Goal: Task Accomplishment & Management: Use online tool/utility

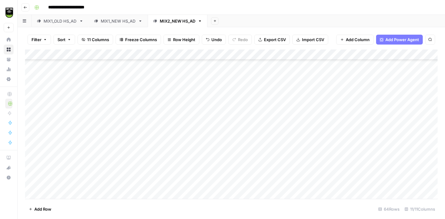
scroll to position [543, 0]
click at [24, 7] on icon "button" at bounding box center [25, 8] width 4 height 4
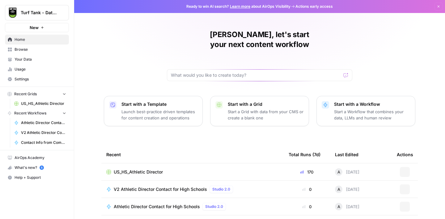
click at [41, 52] on link "Browse" at bounding box center [37, 49] width 64 height 10
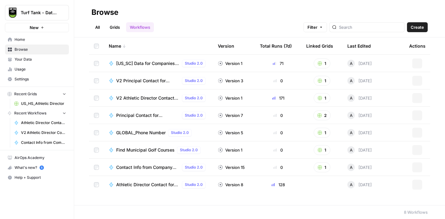
click at [116, 25] on link "Grids" at bounding box center [115, 27] width 18 height 10
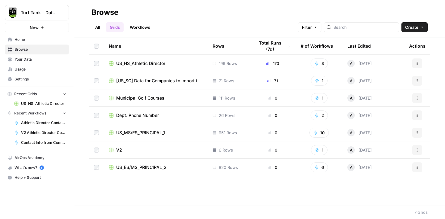
click at [148, 133] on span "US_MS/ES_PRINCIPAL_1" at bounding box center [140, 132] width 49 height 6
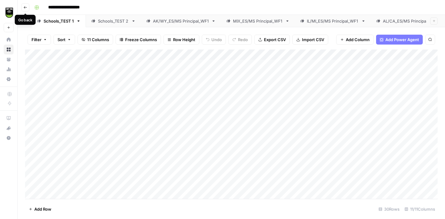
click at [27, 7] on icon "button" at bounding box center [25, 8] width 4 height 4
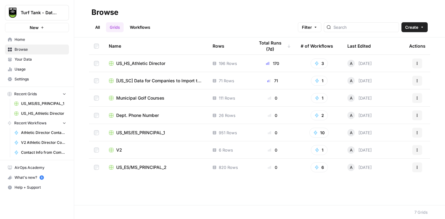
click at [417, 63] on icon "button" at bounding box center [417, 63] width 4 height 4
click at [137, 63] on span "US_HS_Athletic Director" at bounding box center [140, 63] width 49 height 6
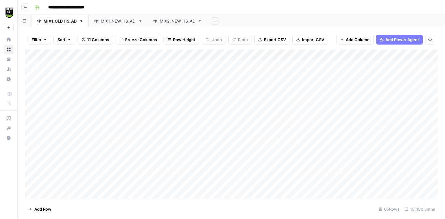
click at [98, 8] on input "**********" at bounding box center [73, 7] width 56 height 10
click at [101, 7] on input "**********" at bounding box center [79, 7] width 69 height 10
type input "**********"
click at [158, 3] on div "**********" at bounding box center [235, 7] width 407 height 10
click at [28, 8] on button "Go back" at bounding box center [25, 7] width 8 height 8
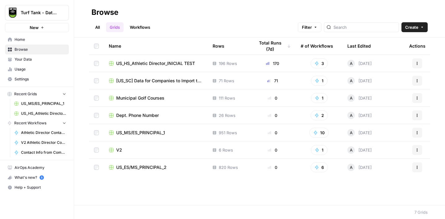
click at [135, 131] on span "US_MS/ES_PRINCIPAL_1" at bounding box center [140, 132] width 49 height 6
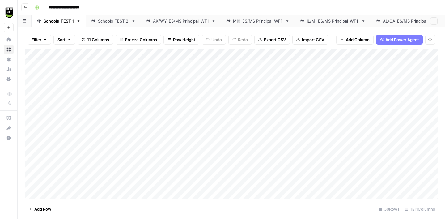
click at [98, 7] on input "**********" at bounding box center [73, 7] width 56 height 10
click at [97, 8] on input "**********" at bounding box center [86, 7] width 82 height 10
type input "**********"
click at [173, 5] on div "**********" at bounding box center [235, 7] width 407 height 10
click at [28, 7] on button "Go back" at bounding box center [25, 7] width 8 height 8
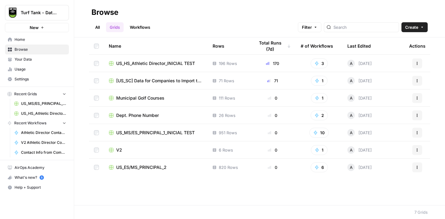
click at [145, 166] on span "US_ES/MS_PRINCIPAL_2" at bounding box center [141, 167] width 50 height 6
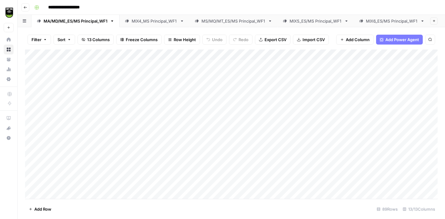
click at [100, 7] on input "**********" at bounding box center [73, 7] width 57 height 10
type input "**********"
click at [146, 6] on div "**********" at bounding box center [235, 7] width 407 height 10
click at [26, 7] on icon "button" at bounding box center [25, 7] width 3 height 2
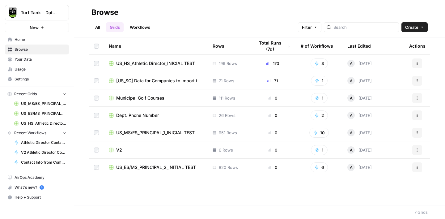
click at [414, 28] on span "Create" at bounding box center [411, 27] width 13 height 6
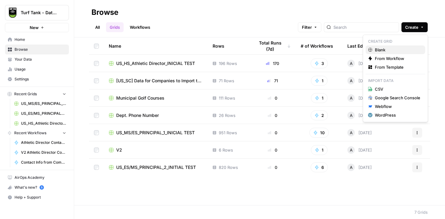
click at [381, 49] on span "Blank" at bounding box center [396, 50] width 45 height 6
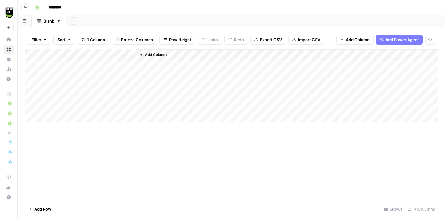
click at [61, 7] on input "********" at bounding box center [62, 7] width 35 height 10
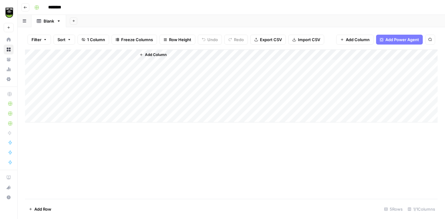
click at [60, 7] on input "********" at bounding box center [62, 7] width 35 height 10
type input "**********"
click at [143, 3] on div "**********" at bounding box center [235, 7] width 407 height 10
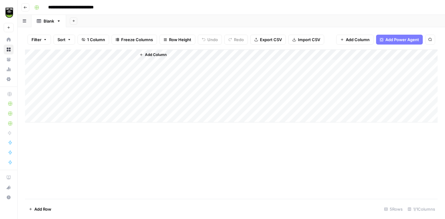
click at [304, 41] on span "Import CSV" at bounding box center [309, 39] width 22 height 6
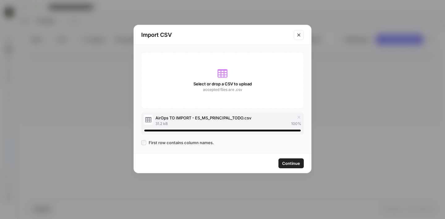
click at [289, 164] on span "Continue" at bounding box center [291, 163] width 18 height 6
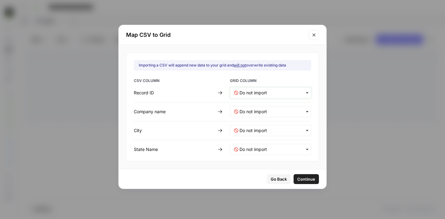
click at [244, 94] on ID-mapping "text" at bounding box center [273, 93] width 68 height 6
click at [248, 120] on span "Create new column" at bounding box center [256, 120] width 34 height 6
click at [255, 111] on name-mapping "text" at bounding box center [273, 111] width 68 height 6
click at [256, 137] on span "Create new column" at bounding box center [256, 139] width 34 height 6
click at [250, 128] on input "text" at bounding box center [273, 130] width 68 height 6
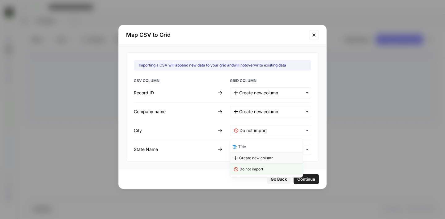
click at [256, 156] on span "Create new column" at bounding box center [256, 158] width 34 height 6
click at [254, 151] on Name-mapping "text" at bounding box center [273, 149] width 68 height 6
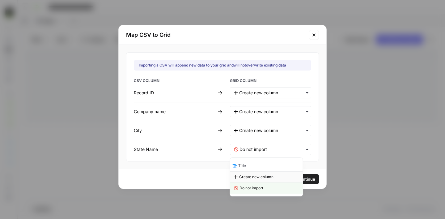
click at [266, 176] on span "Create new column" at bounding box center [256, 177] width 34 height 6
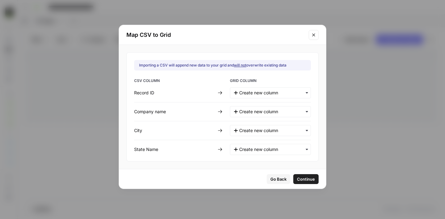
click at [297, 179] on span "Continue" at bounding box center [306, 179] width 18 height 6
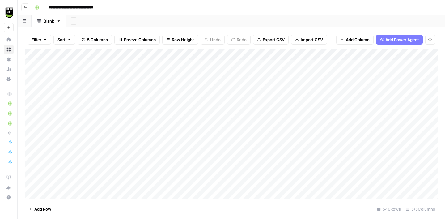
click at [30, 63] on div "Add Column" at bounding box center [231, 123] width 412 height 149
click at [32, 75] on div "Add Column" at bounding box center [231, 123] width 412 height 149
click at [33, 85] on div "Add Column" at bounding box center [231, 123] width 412 height 149
click at [34, 95] on div "Add Column" at bounding box center [231, 123] width 412 height 149
click at [33, 105] on div "Add Column" at bounding box center [231, 123] width 412 height 149
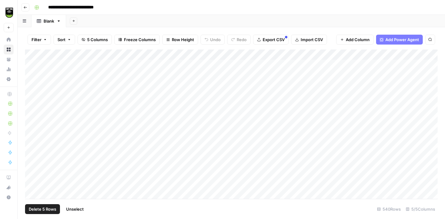
click at [41, 205] on button "Delete 5 Rows" at bounding box center [42, 209] width 35 height 10
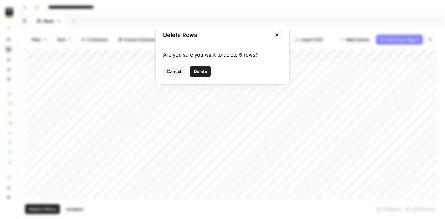
click at [198, 73] on span "Delete" at bounding box center [200, 71] width 13 height 6
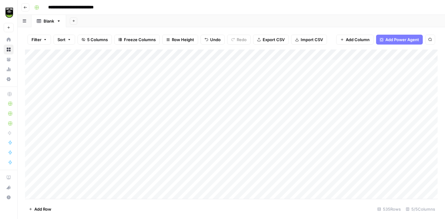
click at [130, 53] on div "Add Column" at bounding box center [231, 123] width 412 height 149
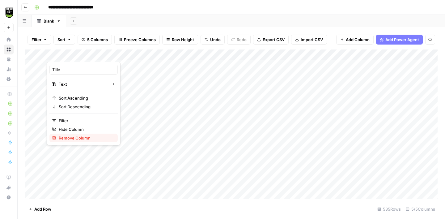
click at [70, 139] on span "Remove Column" at bounding box center [86, 138] width 54 height 6
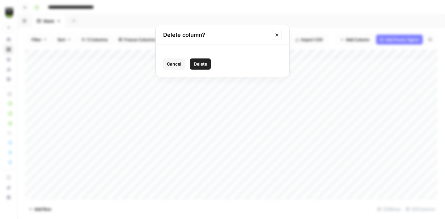
click at [200, 63] on span "Delete" at bounding box center [200, 64] width 13 height 6
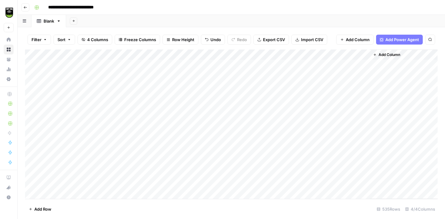
click at [389, 55] on span "Add Column" at bounding box center [389, 55] width 22 height 6
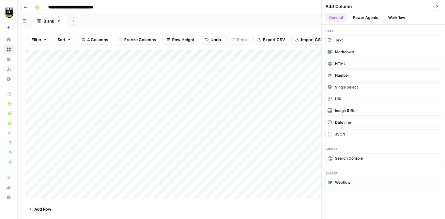
click at [397, 20] on button "Workflow" at bounding box center [396, 17] width 24 height 9
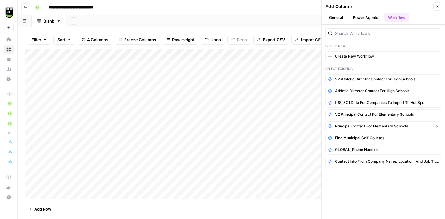
click at [358, 125] on span "Principal Contact for Elementary Schools" at bounding box center [371, 126] width 73 height 6
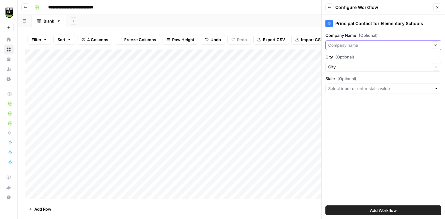
click at [365, 43] on input "Company Name (Optional)" at bounding box center [379, 45] width 102 height 6
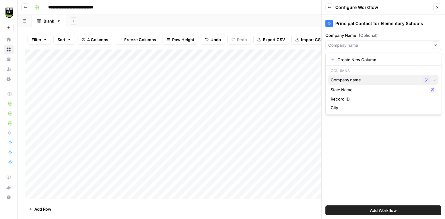
click at [352, 79] on span "Company name" at bounding box center [375, 80] width 90 height 6
type input "Company name"
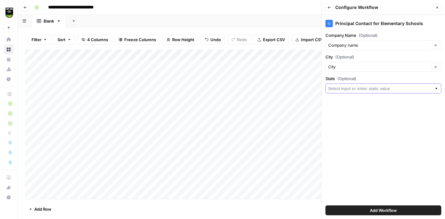
click at [346, 88] on input "State (Optional)" at bounding box center [379, 88] width 103 height 6
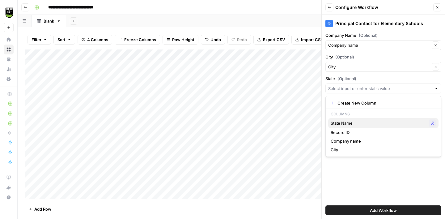
click at [347, 123] on span "State Name" at bounding box center [377, 123] width 95 height 6
type input "State Name"
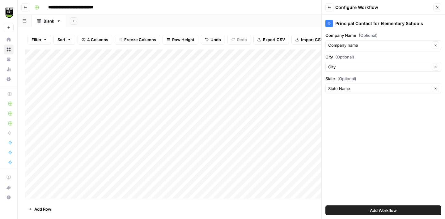
click at [367, 212] on button "Add Workflow" at bounding box center [383, 210] width 116 height 10
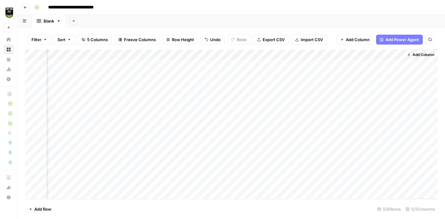
scroll to position [0, 74]
click at [349, 65] on div "Add Column" at bounding box center [231, 123] width 412 height 149
click at [349, 76] on div "Add Column" at bounding box center [231, 123] width 412 height 149
click at [347, 86] on div "Add Column" at bounding box center [231, 123] width 412 height 149
drag, startPoint x: 402, startPoint y: 53, endPoint x: 342, endPoint y: 54, distance: 60.2
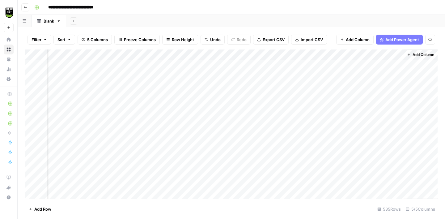
click at [342, 54] on div "Add Column" at bounding box center [231, 123] width 412 height 149
drag, startPoint x: 402, startPoint y: 55, endPoint x: 341, endPoint y: 55, distance: 60.2
click at [341, 55] on div "Add Column" at bounding box center [231, 123] width 412 height 149
click at [390, 63] on div "Add Column" at bounding box center [231, 123] width 412 height 149
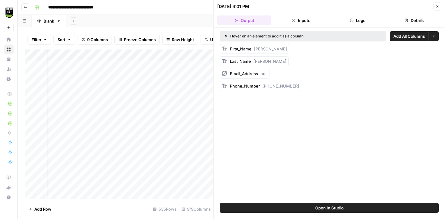
click at [412, 19] on button "Details" at bounding box center [414, 20] width 54 height 10
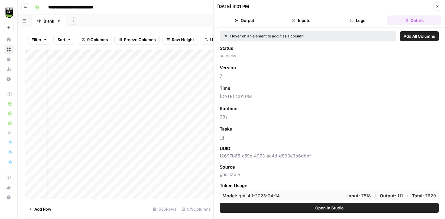
click at [255, 128] on span "Add as Column" at bounding box center [250, 129] width 27 height 6
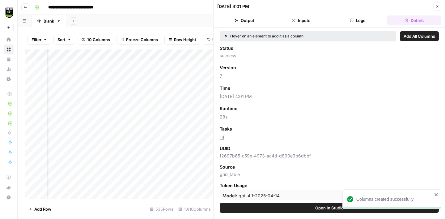
scroll to position [0, 305]
click at [439, 7] on button "Close" at bounding box center [437, 6] width 8 height 8
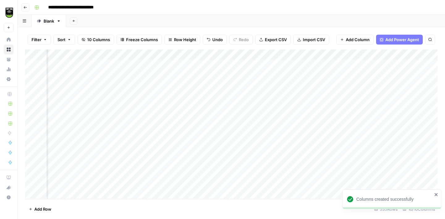
scroll to position [0, 166]
click at [225, 97] on div "Add Column" at bounding box center [231, 123] width 412 height 149
click at [226, 105] on div "Add Column" at bounding box center [231, 123] width 412 height 149
click at [226, 116] on div "Add Column" at bounding box center [231, 123] width 412 height 149
click at [226, 129] on div "Add Column" at bounding box center [231, 123] width 412 height 149
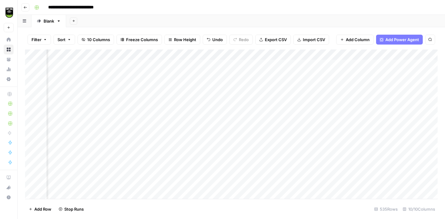
click at [225, 138] on div "Add Column" at bounding box center [231, 123] width 412 height 149
click at [225, 116] on div "Add Column" at bounding box center [231, 123] width 412 height 149
click at [111, 55] on div "Add Column" at bounding box center [231, 123] width 412 height 149
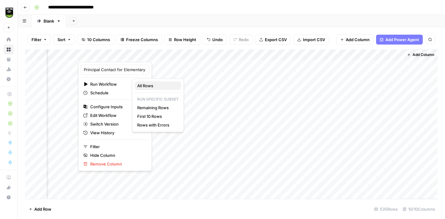
click at [145, 86] on span "All Rows" at bounding box center [156, 85] width 39 height 6
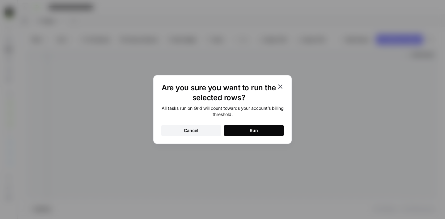
click at [279, 87] on icon "button" at bounding box center [280, 86] width 4 height 4
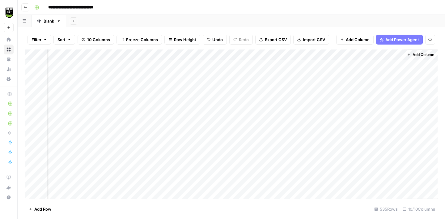
click at [114, 55] on div "Add Column" at bounding box center [231, 123] width 412 height 149
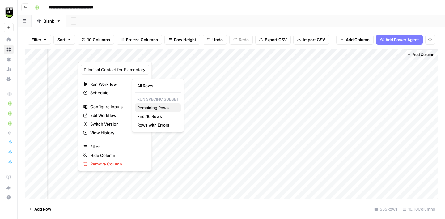
click at [156, 107] on span "Remaining Rows" at bounding box center [156, 107] width 39 height 6
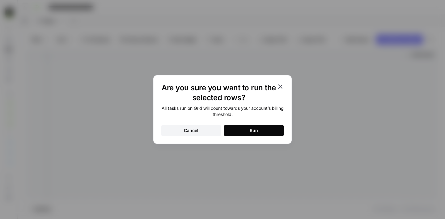
click at [274, 130] on button "Run" at bounding box center [253, 130] width 60 height 11
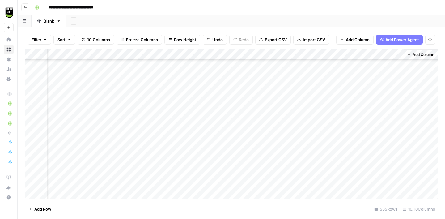
scroll to position [5486, 291]
click at [273, 38] on span "Export CSV" at bounding box center [276, 39] width 22 height 6
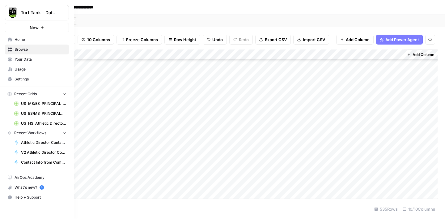
click at [20, 68] on span "Usage" at bounding box center [41, 69] width 52 height 6
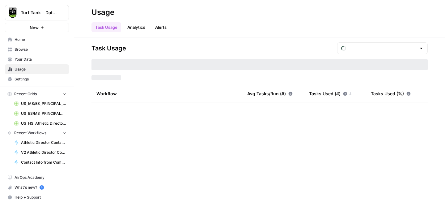
type input "August Tasks"
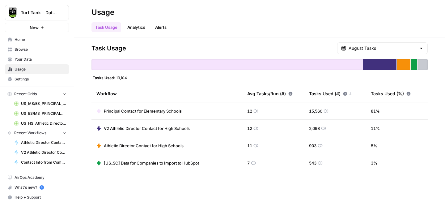
click at [34, 42] on span "Home" at bounding box center [41, 40] width 52 height 6
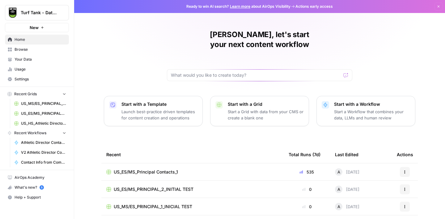
click at [31, 51] on span "Browse" at bounding box center [41, 50] width 52 height 6
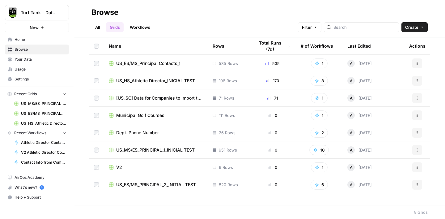
click at [157, 63] on span "US_ES/MS_Principal Contacts_1" at bounding box center [148, 63] width 64 height 6
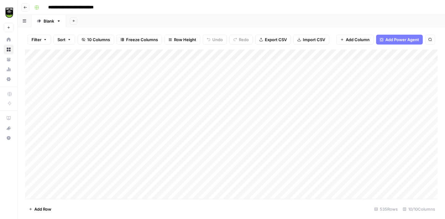
click at [50, 23] on div "Blank" at bounding box center [49, 21] width 10 height 6
click at [48, 19] on div "Blank" at bounding box center [49, 21] width 10 height 6
click at [49, 22] on input "*****" at bounding box center [49, 21] width 11 height 8
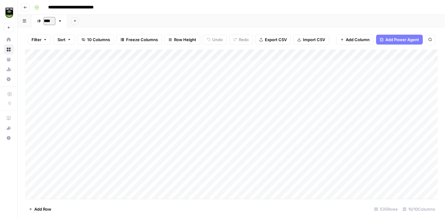
type input "*****"
click at [130, 22] on div "Add Sheet" at bounding box center [257, 21] width 374 height 12
click at [62, 21] on icon "button" at bounding box center [61, 21] width 4 height 4
click at [80, 41] on span "Duplicate Sheet" at bounding box center [87, 41] width 30 height 6
click at [86, 22] on div "MA/SD" at bounding box center [87, 21] width 13 height 6
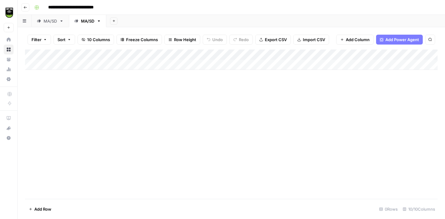
click at [86, 22] on div "MA/SD" at bounding box center [87, 21] width 13 height 6
click at [86, 22] on input "*****" at bounding box center [88, 21] width 15 height 8
type input "***"
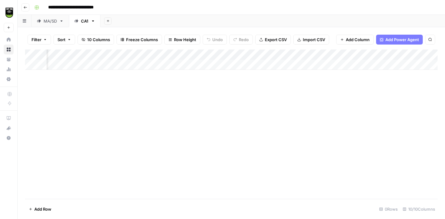
scroll to position [0, 291]
click at [411, 56] on button "Add Column" at bounding box center [420, 55] width 32 height 8
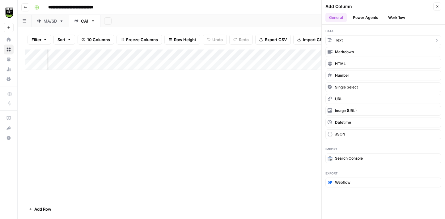
click at [350, 41] on button "Text" at bounding box center [383, 40] width 116 height 10
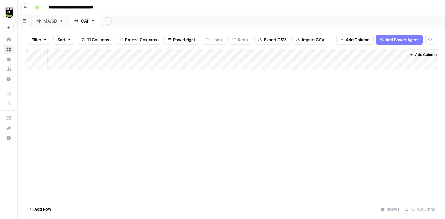
scroll to position [0, 380]
drag, startPoint x: 331, startPoint y: 54, endPoint x: 117, endPoint y: 48, distance: 214.3
click at [117, 48] on div "Filter Sort 11 Columns Freeze Columns Row Height Undo Redo Export CSV Import CS…" at bounding box center [231, 122] width 427 height 191
drag, startPoint x: 417, startPoint y: 54, endPoint x: 305, endPoint y: 56, distance: 112.4
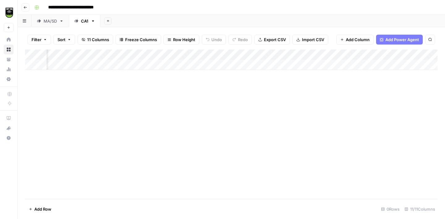
click at [305, 56] on div "Add Column" at bounding box center [231, 59] width 412 height 20
click at [316, 53] on div "Add Column" at bounding box center [231, 59] width 412 height 20
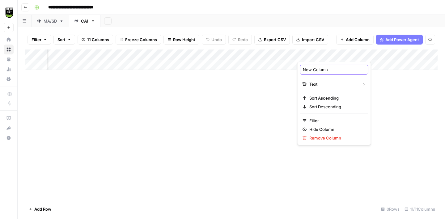
click at [316, 70] on input "New Column" at bounding box center [334, 69] width 63 height 6
type input "Company Type"
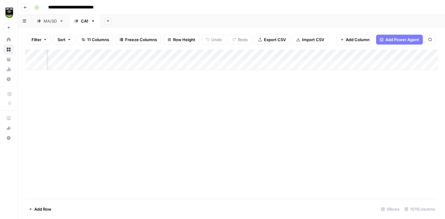
click at [302, 40] on span "Import CSV" at bounding box center [313, 39] width 22 height 6
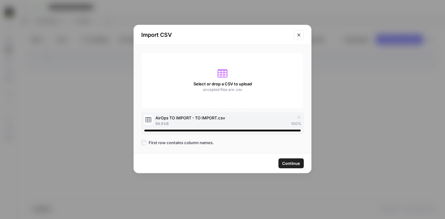
click at [287, 162] on span "Continue" at bounding box center [291, 163] width 18 height 6
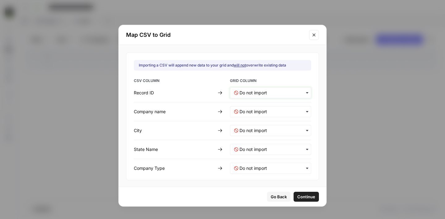
click at [252, 94] on ID-mapping "text" at bounding box center [273, 93] width 68 height 6
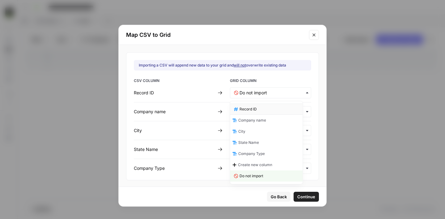
click at [250, 111] on span "Record ID" at bounding box center [247, 109] width 17 height 6
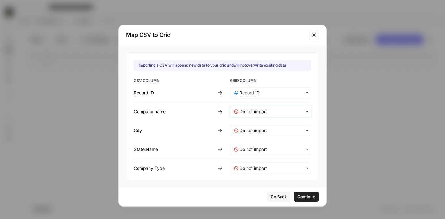
click at [246, 109] on name-mapping "text" at bounding box center [273, 111] width 68 height 6
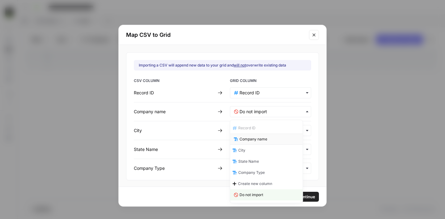
click at [251, 136] on div "Company name" at bounding box center [266, 138] width 73 height 11
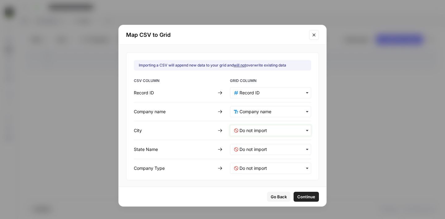
click at [249, 133] on input "text" at bounding box center [273, 130] width 68 height 6
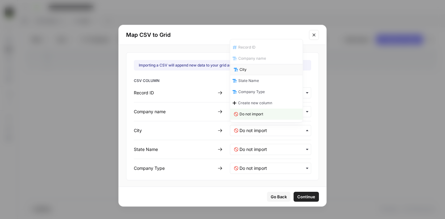
click at [258, 73] on div "City" at bounding box center [266, 69] width 73 height 11
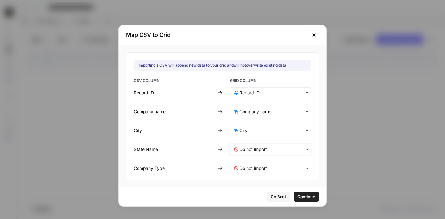
click at [250, 148] on Name-mapping "text" at bounding box center [273, 149] width 68 height 6
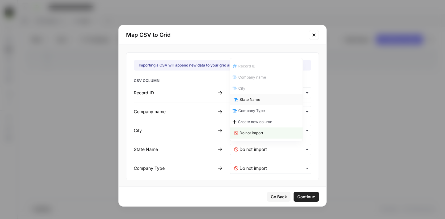
click at [252, 102] on div "State Name" at bounding box center [266, 99] width 73 height 11
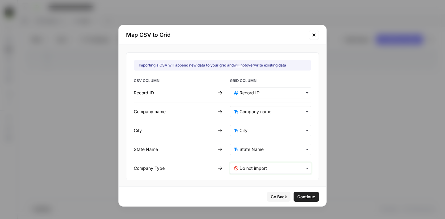
click at [249, 166] on Type-mapping "text" at bounding box center [273, 168] width 68 height 6
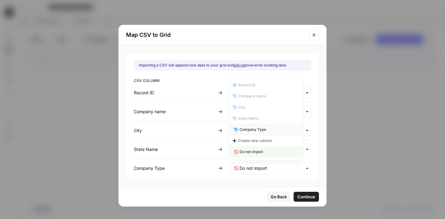
click at [255, 130] on span "Company Type" at bounding box center [252, 130] width 27 height 6
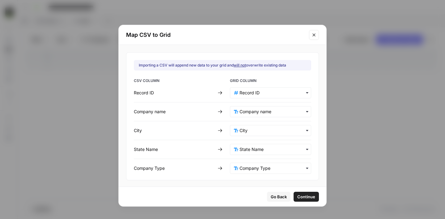
click at [297, 196] on span "Continue" at bounding box center [306, 196] width 18 height 6
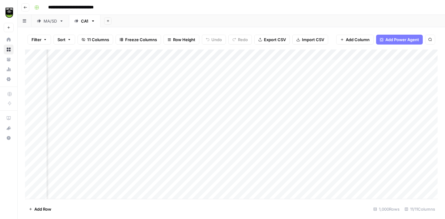
scroll to position [0, 228]
click at [271, 54] on div "Add Column" at bounding box center [231, 123] width 412 height 149
click at [282, 68] on span "All Rows" at bounding box center [293, 69] width 39 height 6
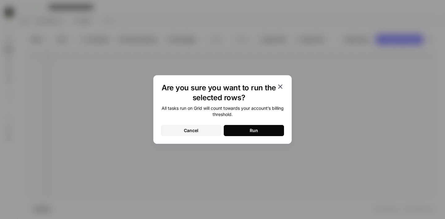
click at [258, 131] on button "Run" at bounding box center [253, 130] width 60 height 11
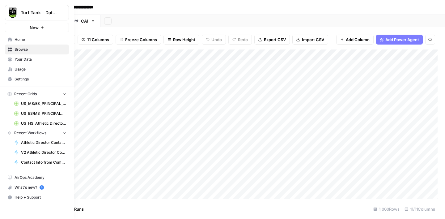
click at [26, 76] on link "Settings" at bounding box center [37, 79] width 64 height 10
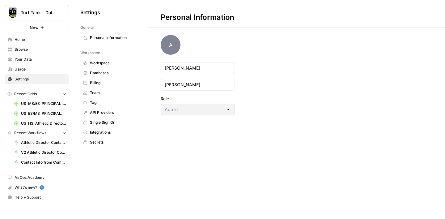
click at [101, 79] on link "Billing" at bounding box center [110, 83] width 61 height 10
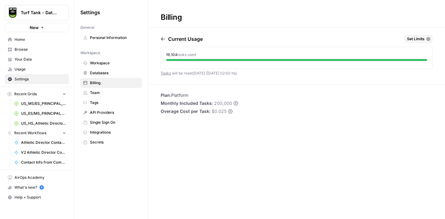
click at [415, 39] on span "Set Limits" at bounding box center [416, 39] width 18 height 6
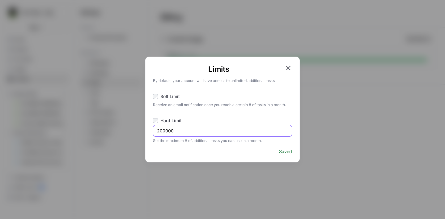
click at [174, 132] on input "200000" at bounding box center [222, 130] width 131 height 6
click at [289, 66] on icon "button" at bounding box center [287, 67] width 7 height 7
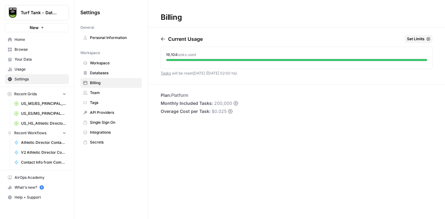
click at [27, 49] on span "Browse" at bounding box center [41, 50] width 52 height 6
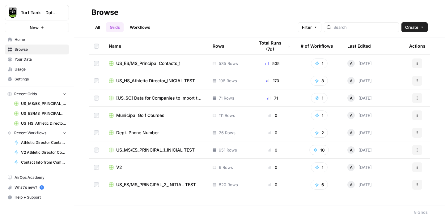
click at [152, 62] on span "US_ES/MS_Principal Contacts_1" at bounding box center [148, 63] width 64 height 6
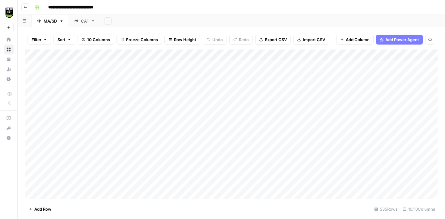
click at [87, 21] on div "CA1" at bounding box center [84, 21] width 7 height 6
click at [119, 55] on div "Add Column" at bounding box center [231, 123] width 412 height 149
click at [113, 54] on div "Add Column" at bounding box center [231, 123] width 412 height 149
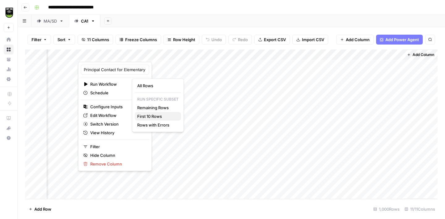
click at [148, 112] on button "First 10 Rows" at bounding box center [158, 116] width 46 height 9
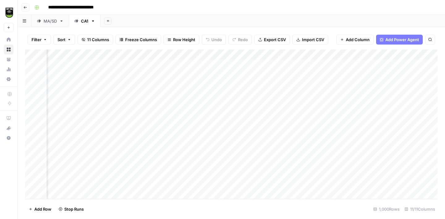
scroll to position [0, 319]
click at [65, 210] on span "Stop Runs" at bounding box center [73, 209] width 19 height 6
click at [216, 64] on div "Add Column" at bounding box center [231, 123] width 412 height 149
click at [218, 73] on div "Add Column" at bounding box center [231, 123] width 412 height 149
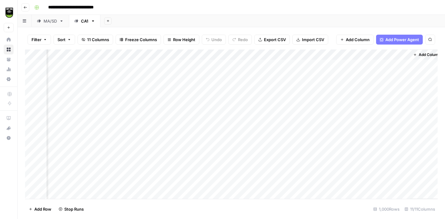
scroll to position [0, 365]
click at [133, 64] on div "Add Column" at bounding box center [231, 123] width 412 height 149
click at [214, 64] on div "Add Column" at bounding box center [231, 123] width 412 height 149
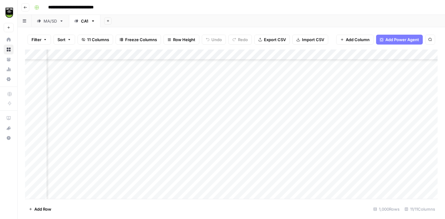
scroll to position [157, 298]
click at [201, 137] on div "Add Column" at bounding box center [231, 123] width 412 height 149
click at [202, 147] on div "Add Column" at bounding box center [231, 123] width 412 height 149
click at [203, 65] on div "Add Column" at bounding box center [231, 123] width 412 height 149
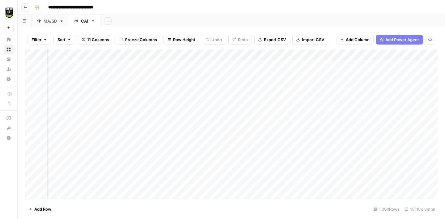
scroll to position [0, 253]
click at [238, 75] on div "Add Column" at bounding box center [231, 123] width 412 height 149
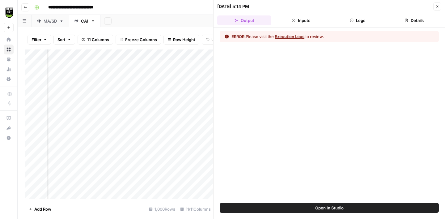
click at [365, 24] on button "Logs" at bounding box center [357, 20] width 54 height 10
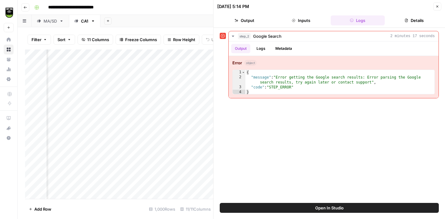
click at [433, 6] on button "Close" at bounding box center [437, 6] width 8 height 8
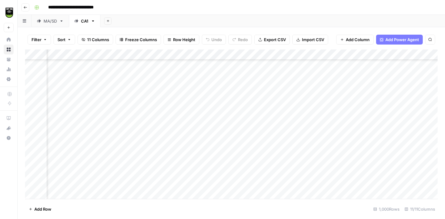
scroll to position [172, 253]
click at [237, 123] on div "Add Column" at bounding box center [231, 123] width 412 height 149
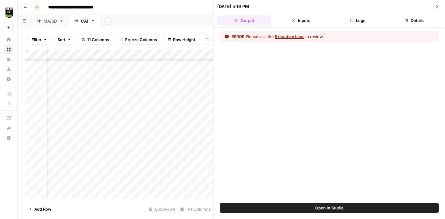
click at [355, 21] on button "Logs" at bounding box center [357, 20] width 54 height 10
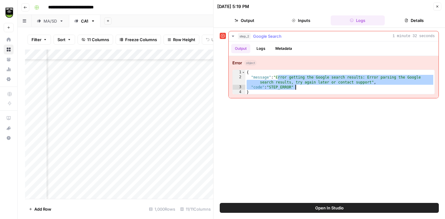
drag, startPoint x: 277, startPoint y: 78, endPoint x: 296, endPoint y: 85, distance: 19.9
click at [296, 85] on div "{ "message" : "Error getting the Google search results: Error parsing the Googl…" at bounding box center [339, 87] width 189 height 35
type textarea "**********"
click at [436, 7] on icon "button" at bounding box center [437, 7] width 2 height 2
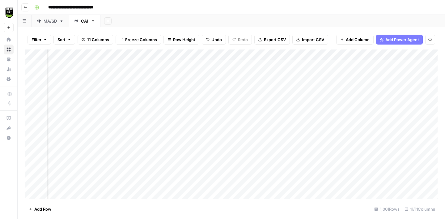
scroll to position [0, 188]
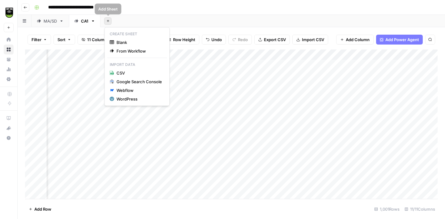
click at [110, 23] on button "Add Sheet" at bounding box center [107, 20] width 7 height 7
click at [95, 21] on icon "button" at bounding box center [93, 21] width 4 height 4
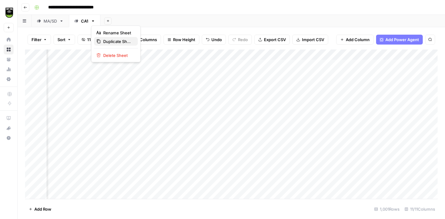
click at [115, 40] on span "Duplicate Sheet" at bounding box center [118, 41] width 30 height 6
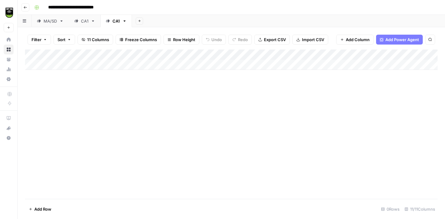
click at [310, 40] on span "Import CSV" at bounding box center [313, 39] width 22 height 6
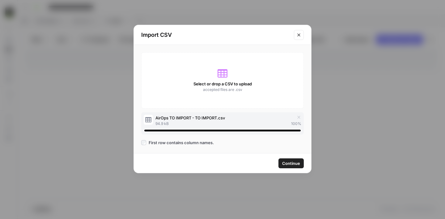
click at [289, 162] on span "Continue" at bounding box center [291, 163] width 18 height 6
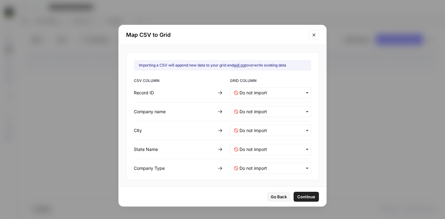
click at [238, 92] on icon "button" at bounding box center [236, 92] width 4 height 4
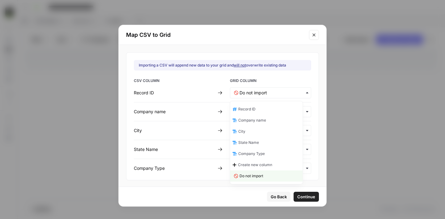
click at [247, 111] on span "Record ID" at bounding box center [246, 109] width 17 height 6
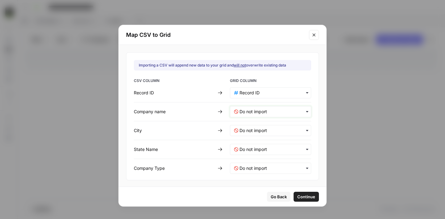
click at [247, 111] on name-mapping "text" at bounding box center [273, 111] width 68 height 6
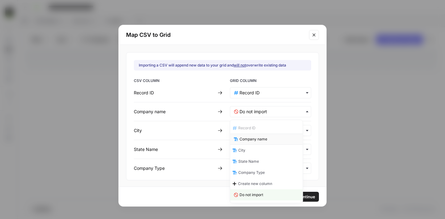
click at [252, 135] on div "Company name" at bounding box center [266, 138] width 73 height 11
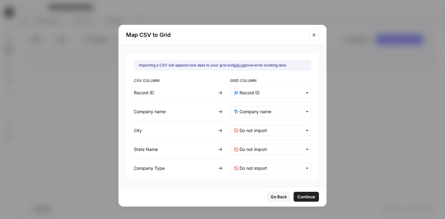
click at [248, 127] on div "button" at bounding box center [270, 130] width 81 height 11
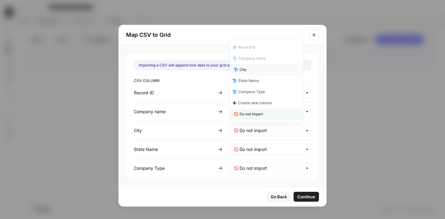
click at [246, 72] on div "City" at bounding box center [266, 69] width 73 height 11
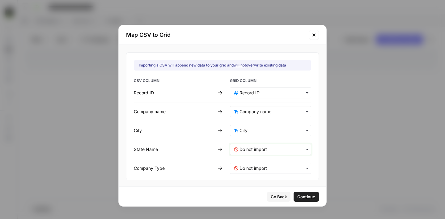
click at [253, 147] on Name-mapping "text" at bounding box center [273, 149] width 68 height 6
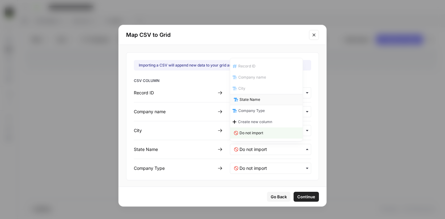
click at [253, 98] on span "State Name" at bounding box center [249, 100] width 21 height 6
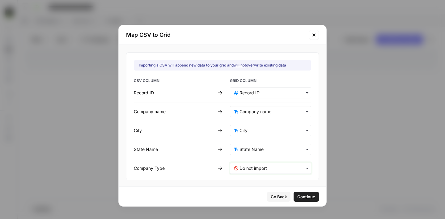
click at [256, 166] on Type-mapping "text" at bounding box center [273, 168] width 68 height 6
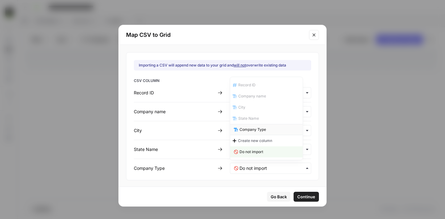
click at [255, 132] on span "Company Type" at bounding box center [252, 130] width 27 height 6
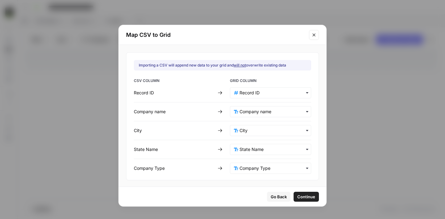
click at [297, 194] on span "Continue" at bounding box center [306, 196] width 18 height 6
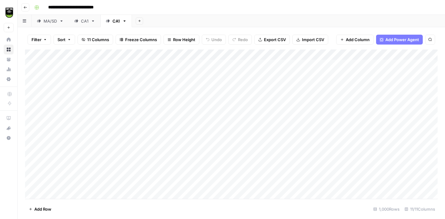
click at [93, 21] on icon at bounding box center [93, 20] width 2 height 1
click at [94, 20] on icon "button" at bounding box center [93, 21] width 4 height 4
click at [113, 55] on span "Delete Sheet" at bounding box center [118, 55] width 30 height 6
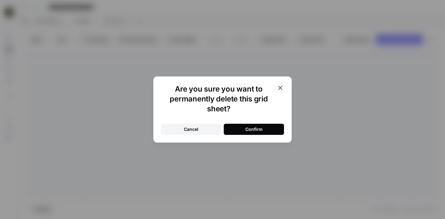
click at [254, 128] on div "Confirm" at bounding box center [253, 129] width 17 height 6
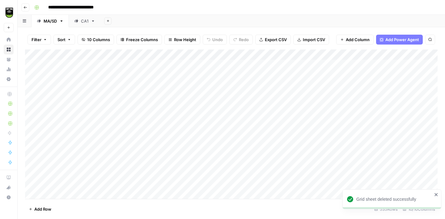
click at [84, 20] on div "CA1" at bounding box center [84, 21] width 7 height 6
click at [263, 64] on div "Add Column" at bounding box center [231, 123] width 412 height 149
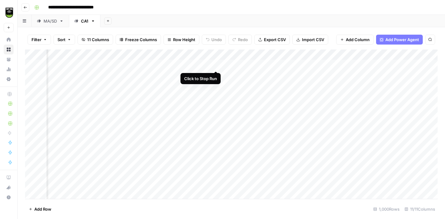
click at [216, 65] on div "Add Column" at bounding box center [231, 123] width 412 height 149
click at [94, 20] on icon "button" at bounding box center [93, 20] width 2 height 1
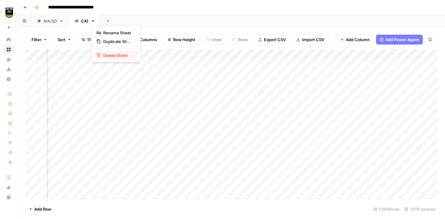
click at [110, 52] on button "Delete Sheet" at bounding box center [116, 55] width 44 height 9
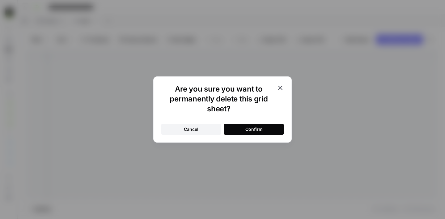
click at [253, 132] on div "Confirm" at bounding box center [253, 129] width 17 height 6
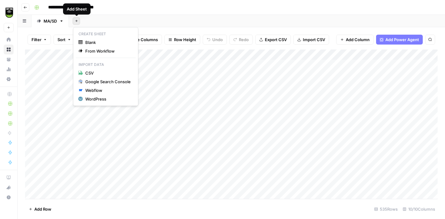
click at [74, 23] on button "Add Sheet" at bounding box center [76, 20] width 7 height 7
click at [62, 21] on icon "button" at bounding box center [62, 20] width 2 height 1
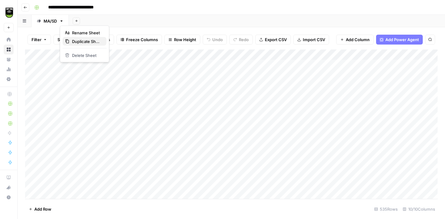
click at [82, 40] on span "Duplicate Sheet" at bounding box center [87, 41] width 30 height 6
click at [89, 22] on div "MA/SD" at bounding box center [87, 21] width 13 height 6
click at [89, 21] on input "*****" at bounding box center [88, 21] width 15 height 8
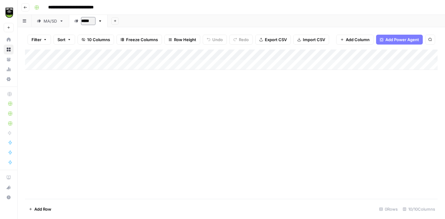
click at [89, 21] on input "*****" at bounding box center [88, 21] width 15 height 8
type input "***"
click at [424, 55] on span "Add Column" at bounding box center [423, 55] width 22 height 6
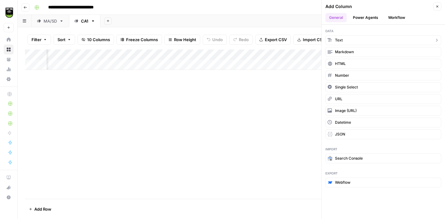
click at [367, 44] on button "Text" at bounding box center [383, 40] width 116 height 10
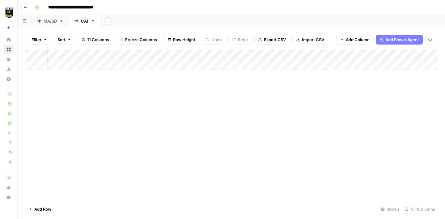
scroll to position [0, 380]
click at [342, 55] on div "Add Column" at bounding box center [231, 59] width 412 height 20
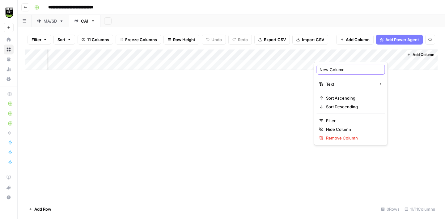
click at [337, 68] on input "New Column" at bounding box center [350, 69] width 63 height 6
type input "Company Type"
click at [296, 84] on div "Add Column" at bounding box center [231, 123] width 412 height 149
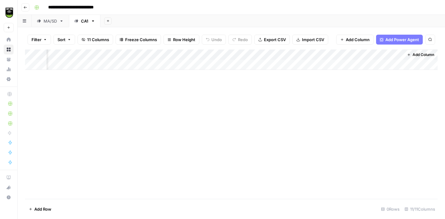
click at [331, 57] on div "Add Column" at bounding box center [231, 59] width 412 height 20
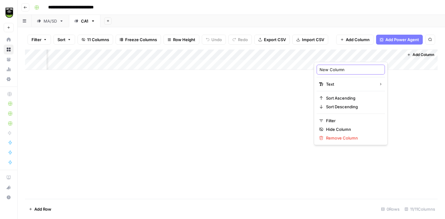
click at [330, 69] on input "New Column" at bounding box center [350, 69] width 63 height 6
click at [330, 69] on input "New CColumn" at bounding box center [350, 69] width 63 height 6
type input "Company Type"
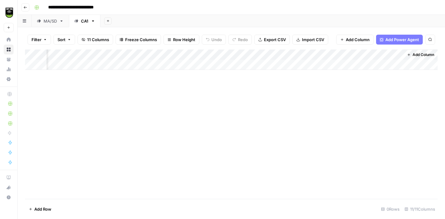
drag, startPoint x: 328, startPoint y: 53, endPoint x: 105, endPoint y: 54, distance: 223.5
click at [105, 54] on div "Add Column" at bounding box center [231, 59] width 412 height 20
drag, startPoint x: 413, startPoint y: 53, endPoint x: 315, endPoint y: 54, distance: 97.9
click at [315, 54] on div "Add Column" at bounding box center [231, 59] width 412 height 20
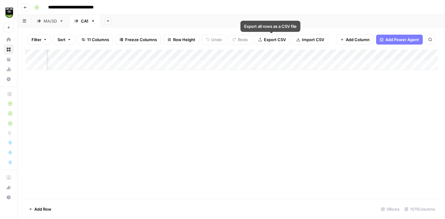
click at [303, 39] on span "Import CSV" at bounding box center [313, 39] width 22 height 6
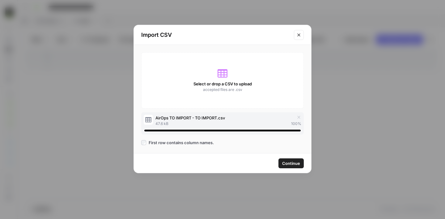
click at [290, 164] on span "Continue" at bounding box center [291, 163] width 18 height 6
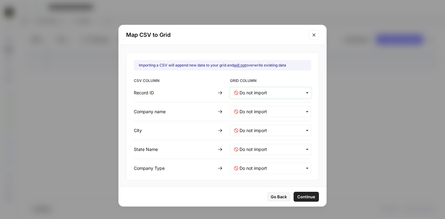
click at [246, 92] on ID-mapping "text" at bounding box center [273, 93] width 68 height 6
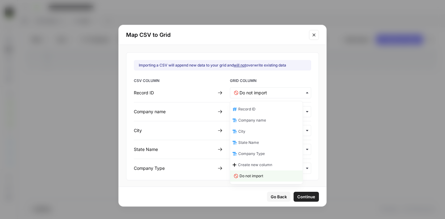
click at [247, 111] on span "Record ID" at bounding box center [246, 109] width 17 height 6
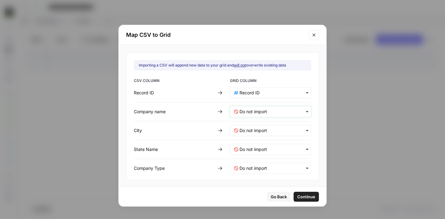
click at [247, 111] on name-mapping "text" at bounding box center [273, 111] width 68 height 6
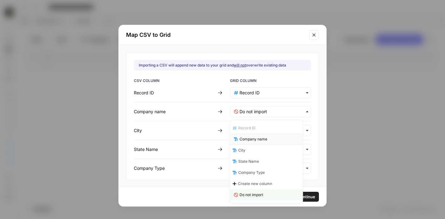
click at [248, 137] on span "Company name" at bounding box center [253, 139] width 28 height 6
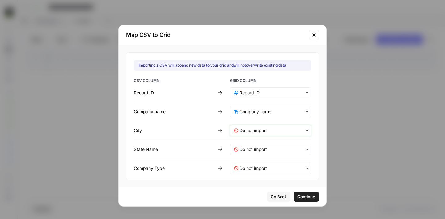
click at [245, 131] on input "text" at bounding box center [273, 130] width 68 height 6
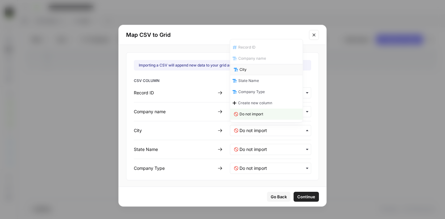
click at [247, 69] on div "City" at bounding box center [266, 69] width 73 height 11
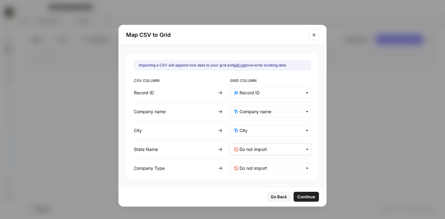
click at [243, 149] on Name-mapping "text" at bounding box center [273, 149] width 68 height 6
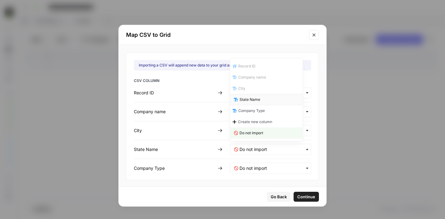
click at [249, 99] on span "State Name" at bounding box center [249, 100] width 21 height 6
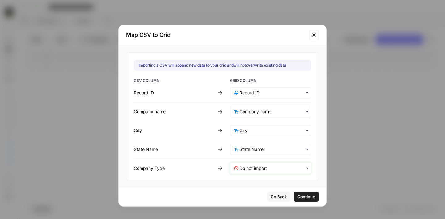
click at [250, 167] on Type-mapping "text" at bounding box center [273, 168] width 68 height 6
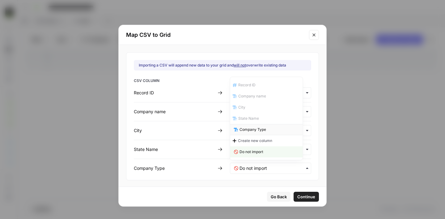
click at [254, 130] on span "Company Type" at bounding box center [252, 130] width 27 height 6
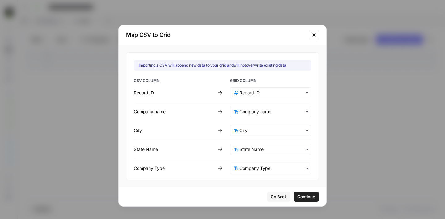
click at [298, 193] on span "Continue" at bounding box center [306, 196] width 18 height 6
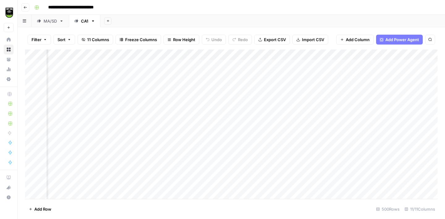
scroll to position [0, 64]
click at [93, 64] on div "Add Column" at bounding box center [231, 123] width 412 height 149
click at [377, 65] on div "Add Column" at bounding box center [231, 123] width 412 height 149
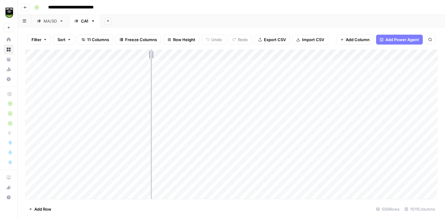
drag, startPoint x: 190, startPoint y: 53, endPoint x: 150, endPoint y: 52, distance: 40.1
click at [150, 52] on div "Add Column" at bounding box center [231, 123] width 412 height 149
drag, startPoint x: 238, startPoint y: 54, endPoint x: 180, endPoint y: 54, distance: 58.0
click at [180, 54] on div "Add Column" at bounding box center [231, 123] width 412 height 149
drag, startPoint x: 270, startPoint y: 54, endPoint x: 219, endPoint y: 55, distance: 50.6
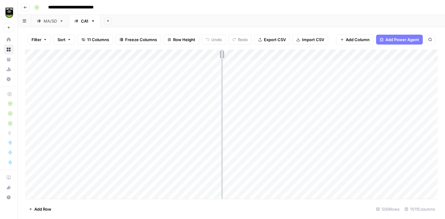
click at [219, 56] on div "Add Column" at bounding box center [231, 123] width 412 height 149
drag, startPoint x: 308, startPoint y: 52, endPoint x: 260, endPoint y: 52, distance: 48.2
click at [260, 52] on div "Add Column" at bounding box center [231, 123] width 412 height 149
click at [281, 183] on div "Add Column" at bounding box center [231, 123] width 412 height 149
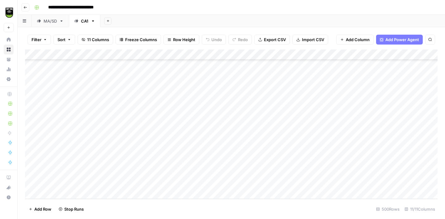
click at [284, 169] on div "Add Column" at bounding box center [231, 123] width 412 height 149
click at [292, 55] on div "Add Column" at bounding box center [231, 123] width 412 height 149
click at [52, 21] on div "MA/SD" at bounding box center [50, 21] width 13 height 6
click at [84, 22] on div "CA1" at bounding box center [84, 21] width 7 height 6
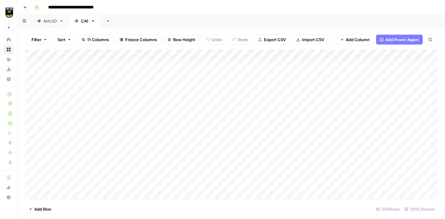
click at [293, 55] on div "Add Column" at bounding box center [231, 123] width 412 height 149
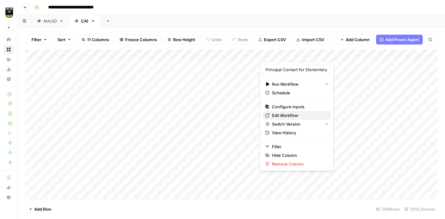
click at [286, 118] on span "Edit Workflow" at bounding box center [299, 115] width 54 height 6
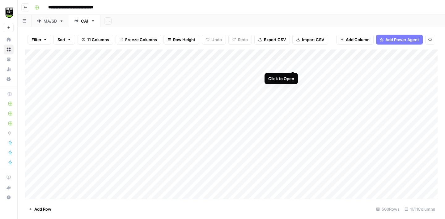
click at [293, 64] on div "Add Column" at bounding box center [231, 123] width 412 height 149
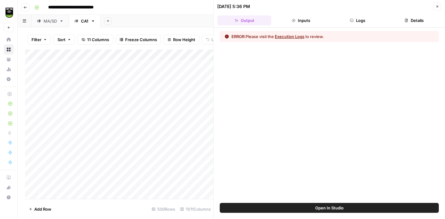
click at [358, 23] on button "Logs" at bounding box center [357, 20] width 54 height 10
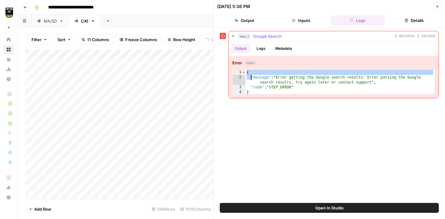
drag, startPoint x: 246, startPoint y: 73, endPoint x: 284, endPoint y: 89, distance: 40.5
click at [284, 89] on div "{ "message" : "Error getting the Google search results: Error parsing the Googl…" at bounding box center [339, 87] width 189 height 35
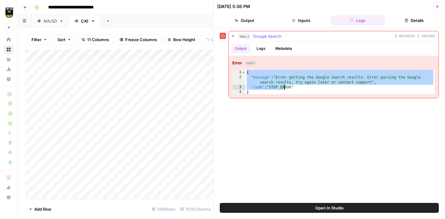
type textarea "**********"
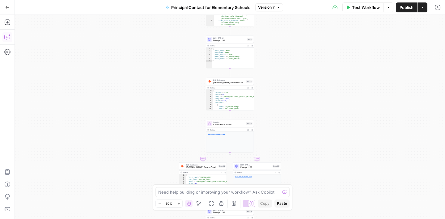
click at [6, 38] on icon "button" at bounding box center [7, 37] width 6 height 6
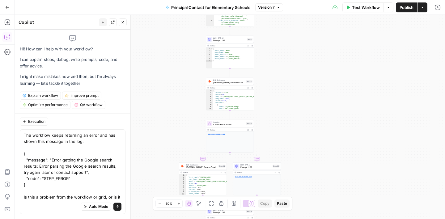
scroll to position [6, 0]
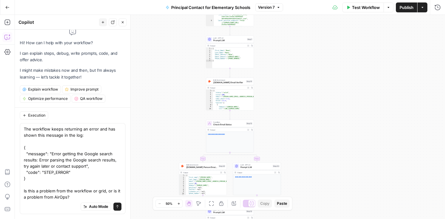
type textarea "The workflow keeps returning an error and has shown this message in the log: { …"
click at [118, 207] on icon "submit" at bounding box center [117, 206] width 4 height 4
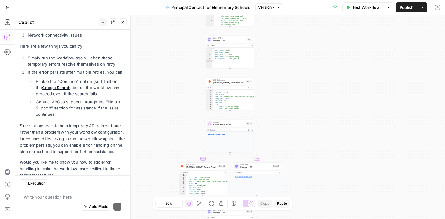
scroll to position [236, 0]
